Goal: Information Seeking & Learning: Learn about a topic

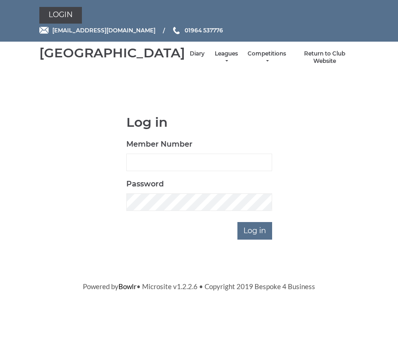
click at [209, 58] on li "Leagues Club leagues - Winter 2025-6 Club leagues - Summer 2025 Club leagues - …" at bounding box center [226, 57] width 34 height 25
click at [214, 62] on link "Leagues" at bounding box center [226, 57] width 25 height 15
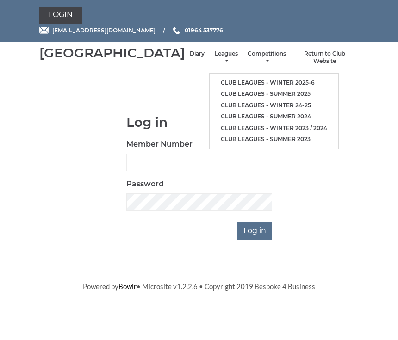
click at [263, 81] on link "Club leagues - Winter 2025-6" at bounding box center [273, 83] width 129 height 12
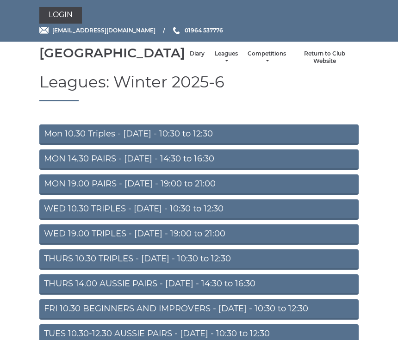
click at [280, 195] on link "MON 19.00 PAIRS - Monday - 19:00 to 21:00" at bounding box center [198, 184] width 319 height 20
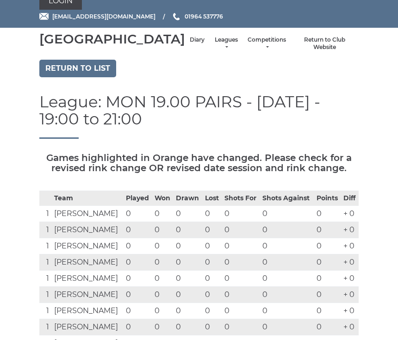
scroll to position [9, 0]
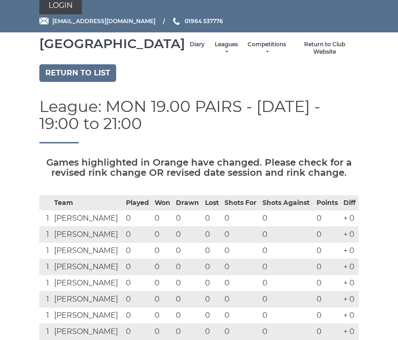
click at [94, 82] on link "Return to list" at bounding box center [77, 74] width 77 height 18
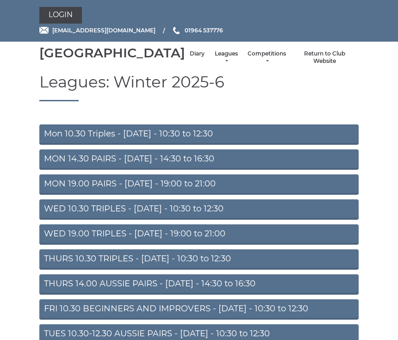
click at [264, 170] on link "MON 14.30 PAIRS - [DATE] - 14:30 to 16:30" at bounding box center [198, 159] width 319 height 20
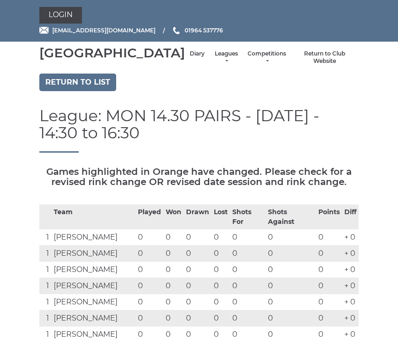
click at [94, 88] on link "Return to list" at bounding box center [77, 83] width 77 height 18
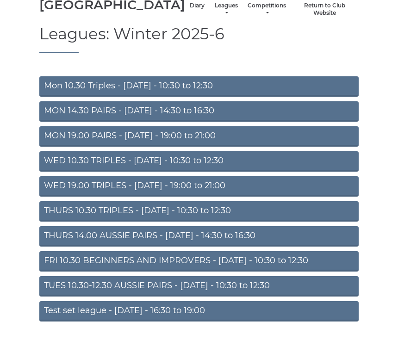
scroll to position [59, 0]
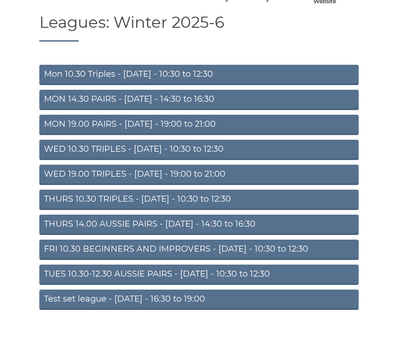
click at [245, 285] on link "TUES 10.30-12.30 AUSSIE PAIRS - Tuesday - 10:30 to 12:30" at bounding box center [198, 275] width 319 height 20
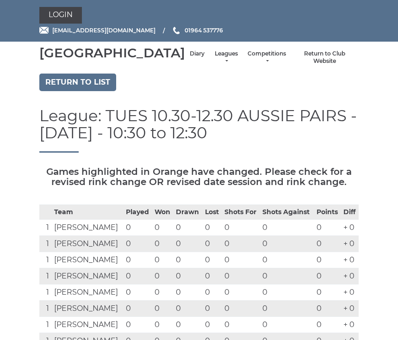
click at [90, 86] on link "Return to list" at bounding box center [77, 83] width 77 height 18
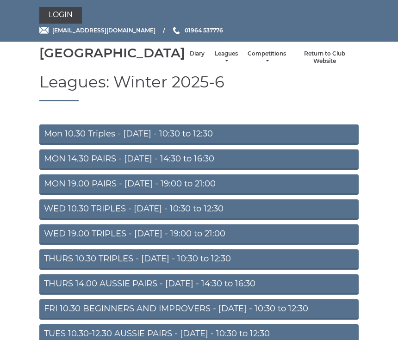
click at [231, 195] on link "MON 19.00 PAIRS - Monday - 19:00 to 21:00" at bounding box center [198, 184] width 319 height 20
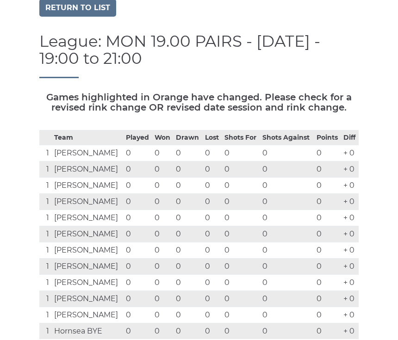
scroll to position [74, 0]
click at [84, 17] on link "Return to list" at bounding box center [77, 8] width 77 height 18
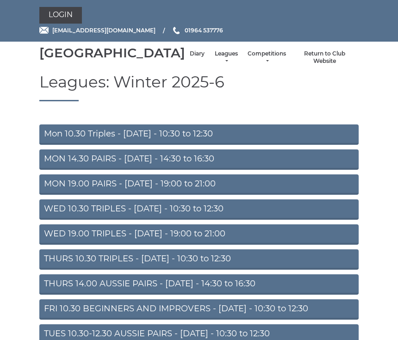
click at [287, 245] on link "WED 19.00 TRIPLES - [DATE] - 19:00 to 21:00" at bounding box center [198, 234] width 319 height 20
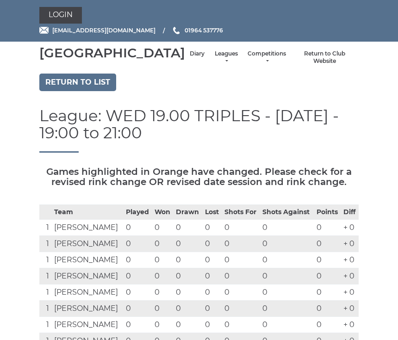
click at [89, 91] on link "Return to list" at bounding box center [77, 83] width 77 height 18
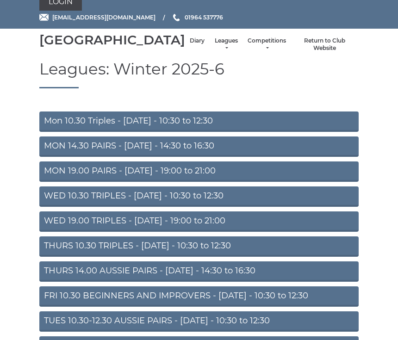
scroll to position [14, 0]
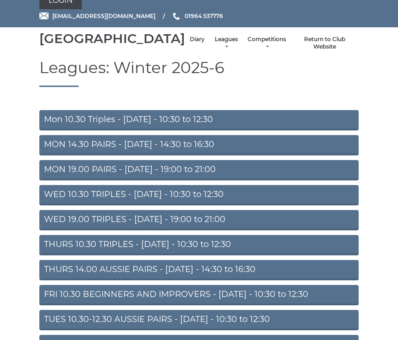
click at [275, 205] on link "WED 10.30 TRIPLES - Wednesday - 10:30 to 12:30" at bounding box center [198, 195] width 319 height 20
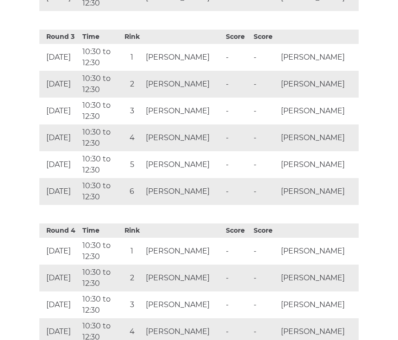
scroll to position [925, 0]
